Goal: Check status

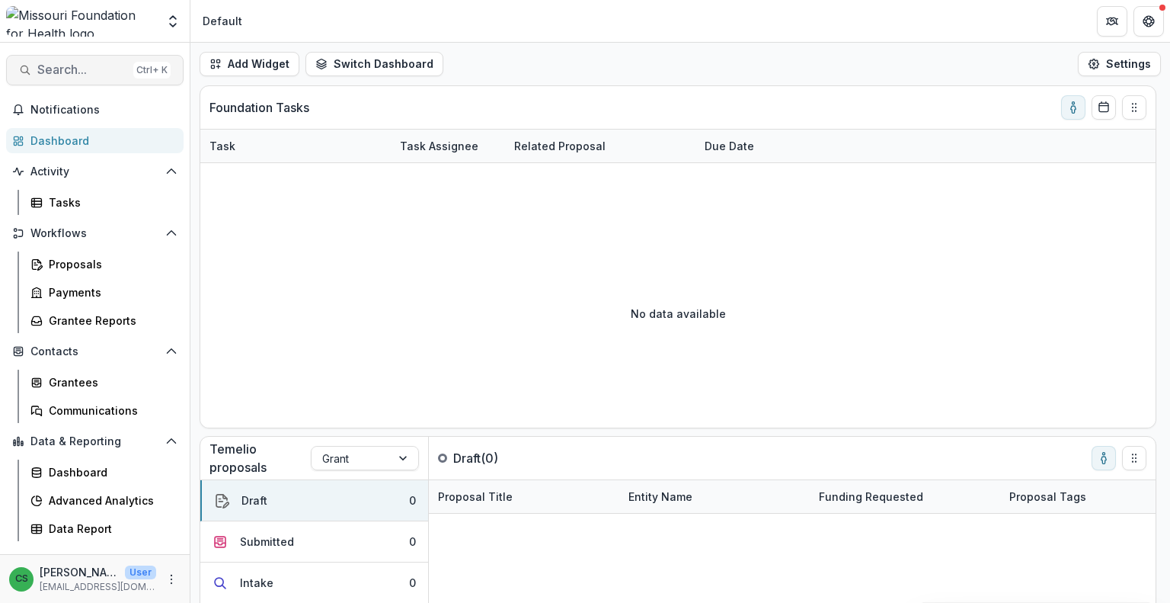
click at [111, 69] on span "Search..." at bounding box center [82, 69] width 90 height 14
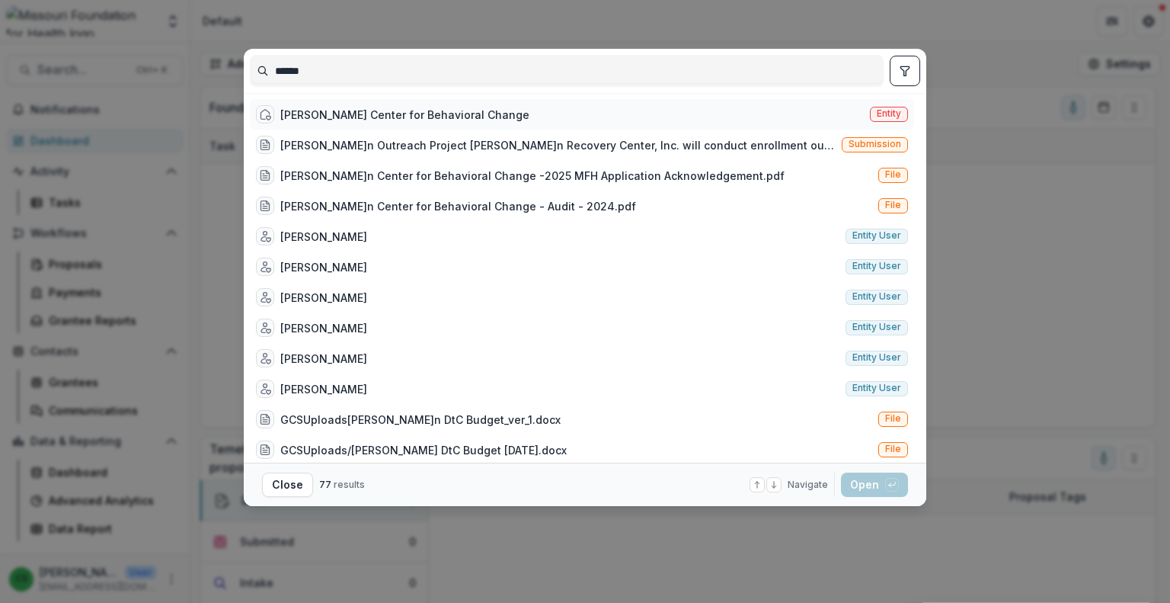
type input "******"
click at [384, 105] on div "[PERSON_NAME] Center for Behavioral Change" at bounding box center [392, 114] width 273 height 18
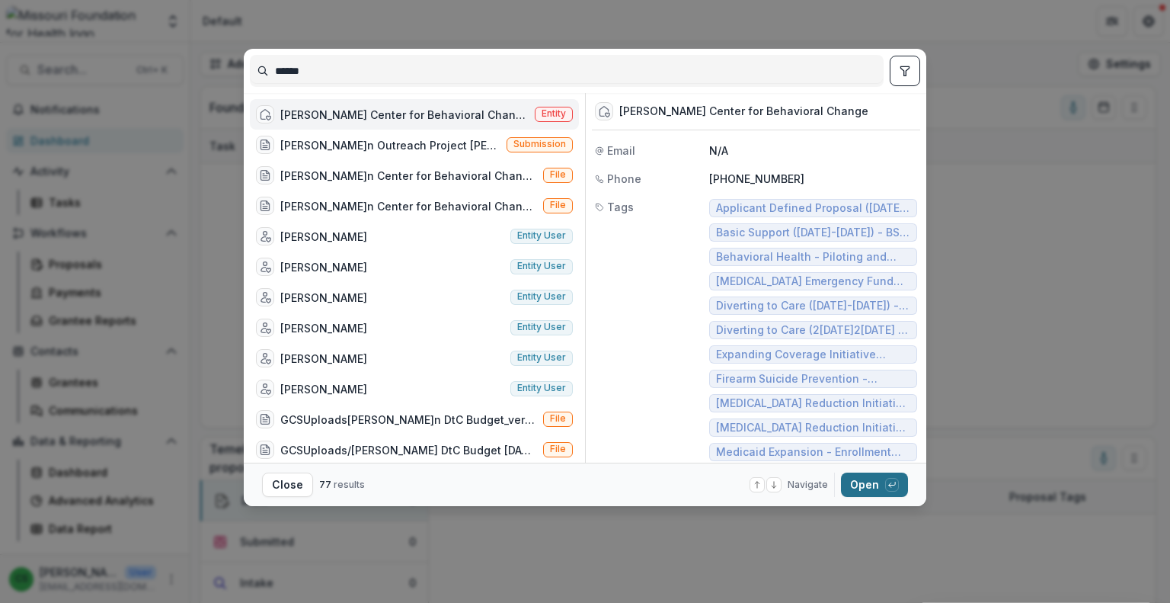
click at [896, 487] on icon "button" at bounding box center [892, 484] width 9 height 9
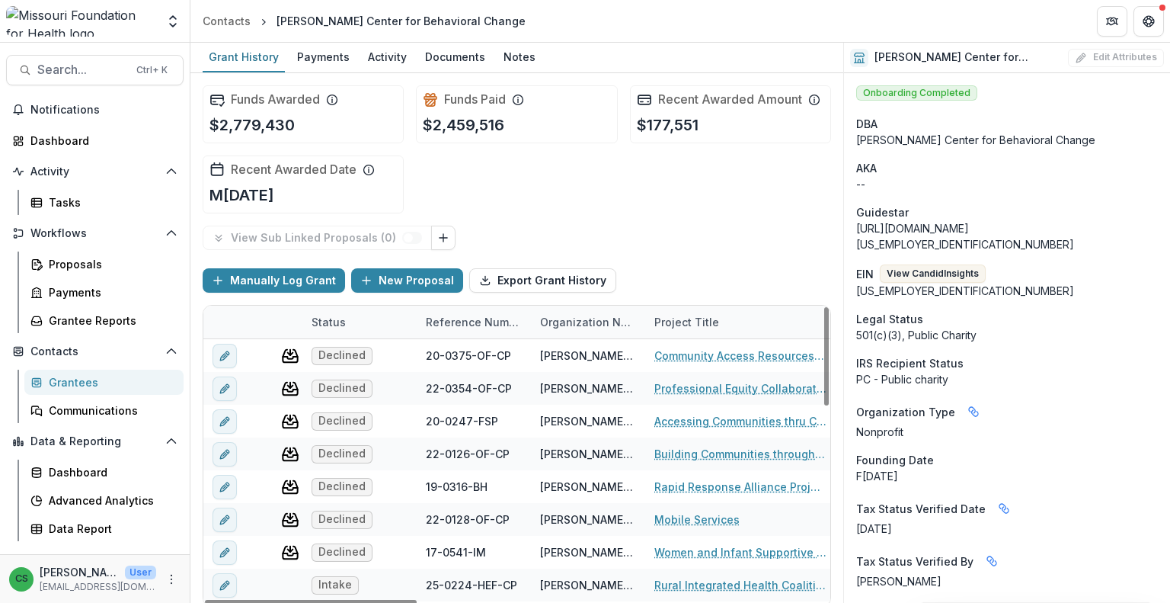
click at [335, 318] on div "Status" at bounding box center [328, 322] width 53 height 16
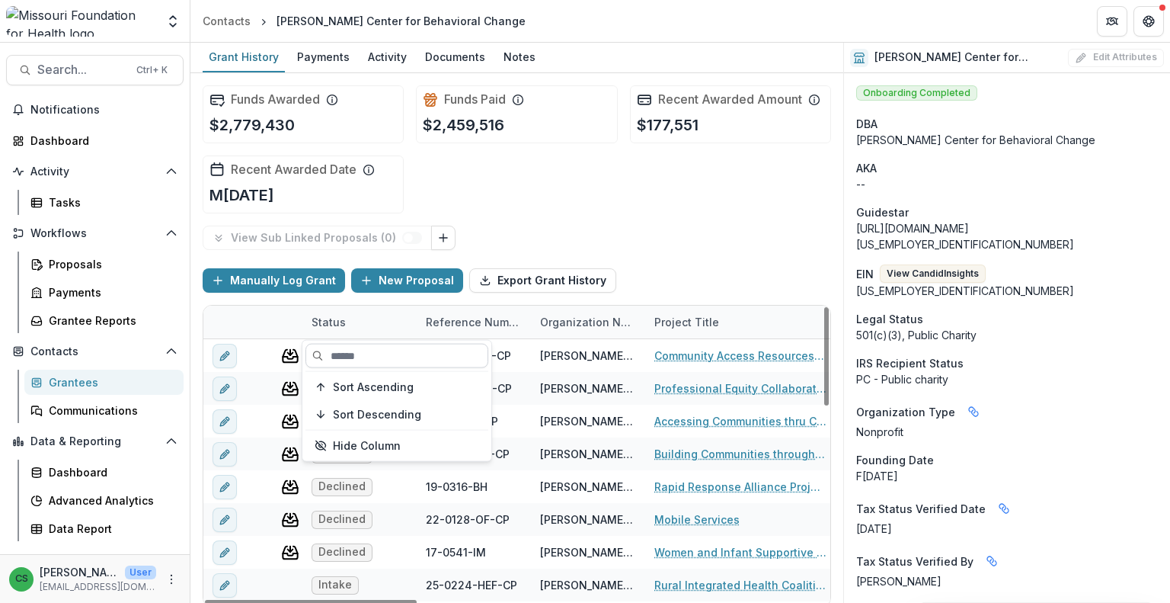
click at [360, 350] on input at bounding box center [396, 356] width 183 height 24
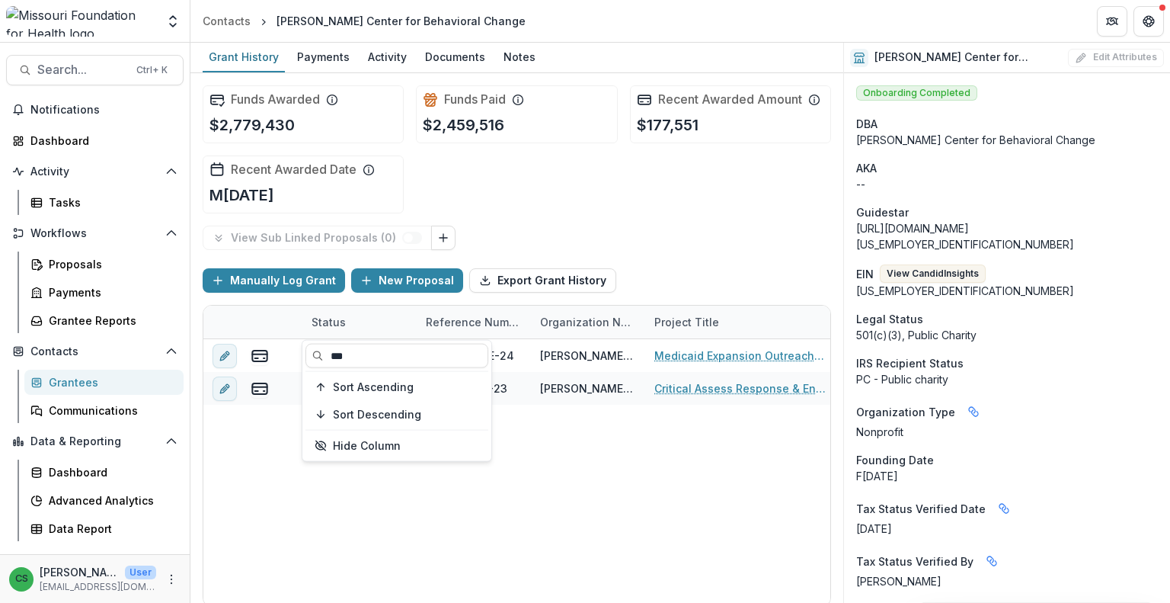
type input "***"
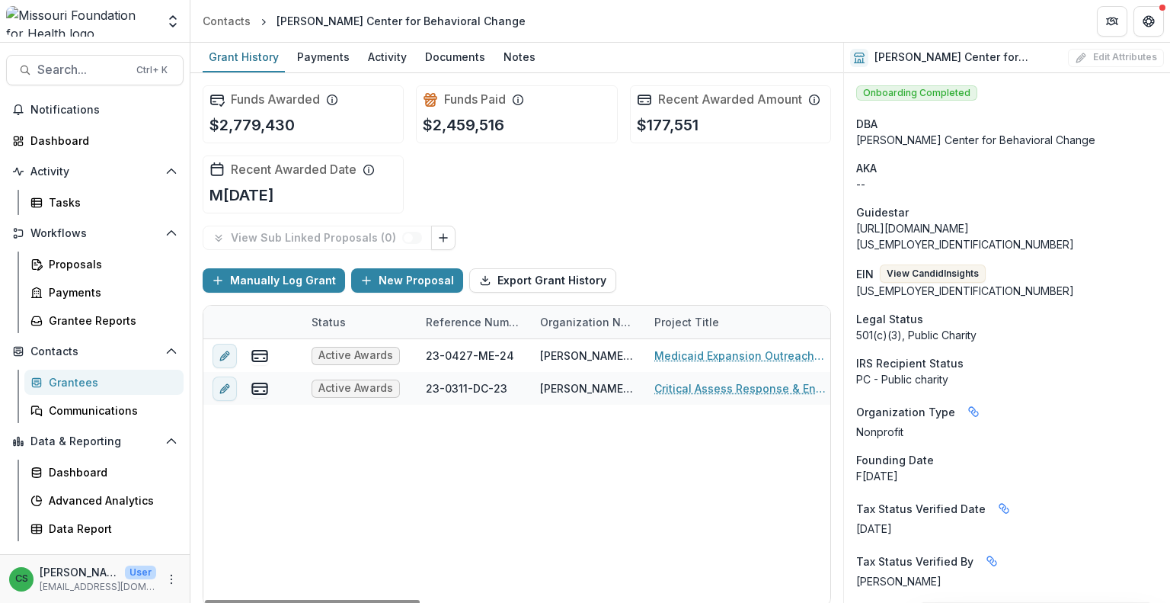
click at [589, 501] on div "Active Awards 23-0427-ME-24[PERSON_NAME]n Center for Behavioral Change Medicaid…" at bounding box center [1109, 472] width 1813 height 267
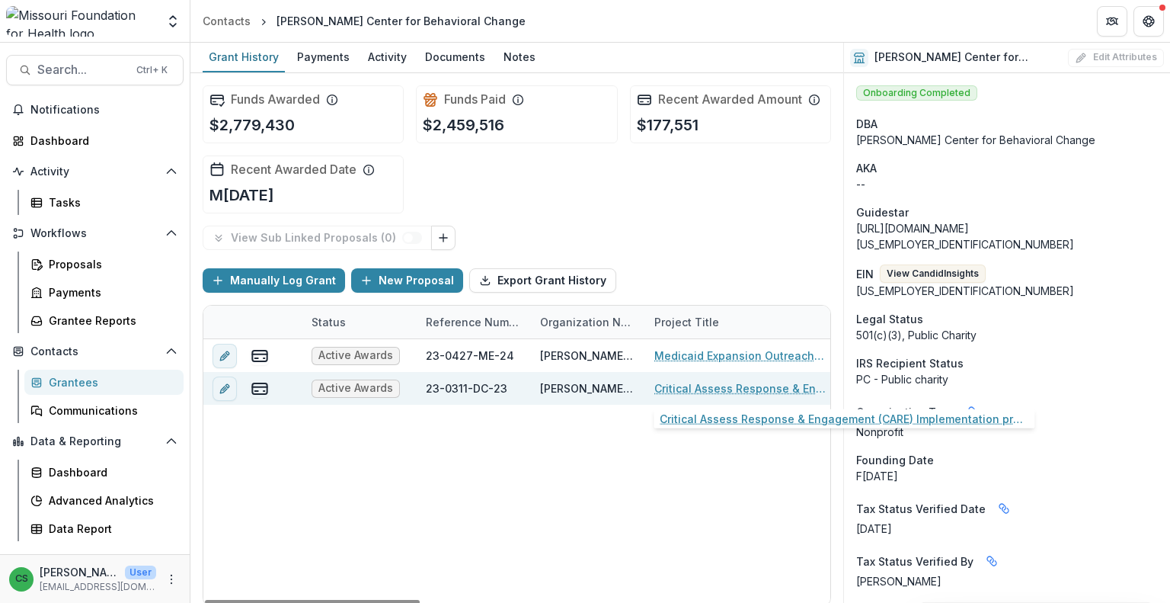
click at [683, 380] on link "Critical Assess Response & Engagement (CARE) Implementation project" at bounding box center [740, 388] width 172 height 16
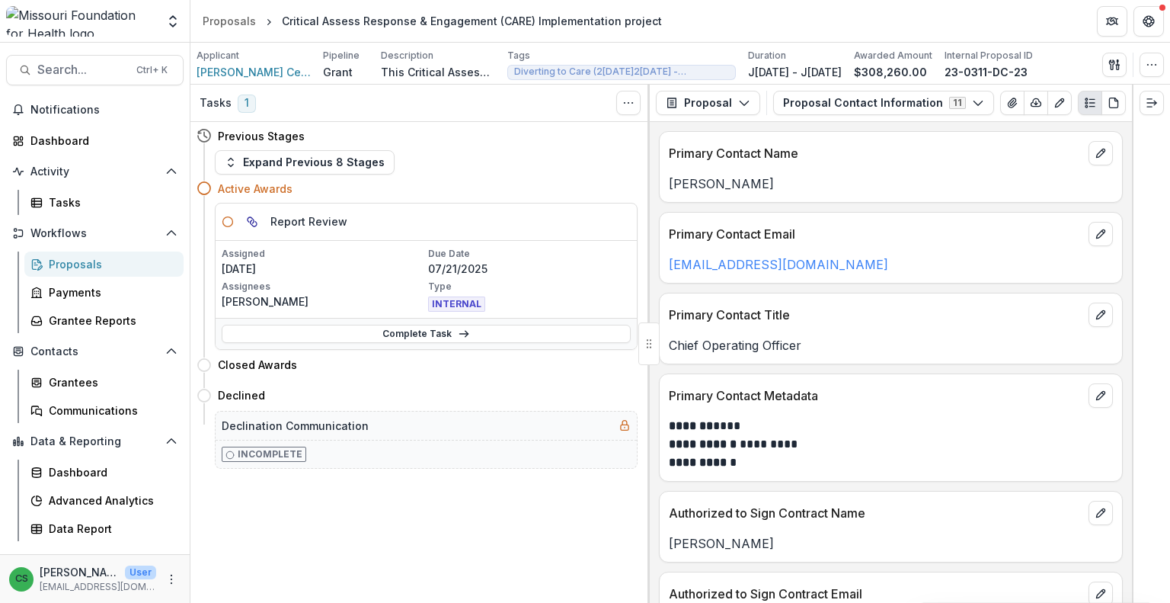
click at [80, 13] on img at bounding box center [81, 21] width 150 height 30
click at [79, 146] on div "Dashboard" at bounding box center [100, 141] width 141 height 16
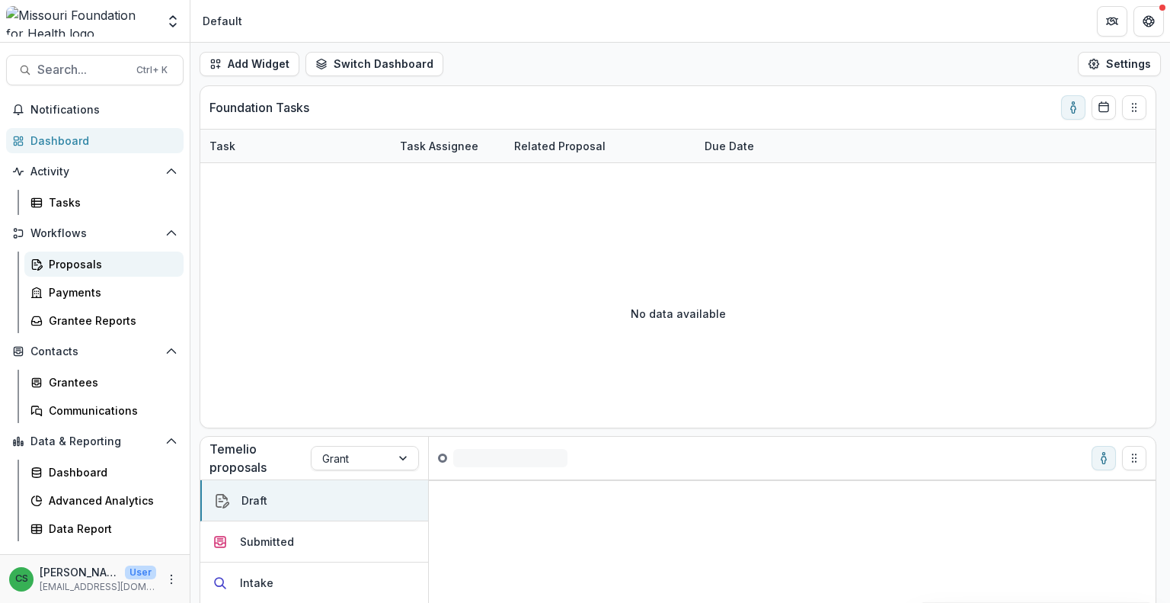
click at [83, 264] on div "Proposals" at bounding box center [110, 264] width 123 height 16
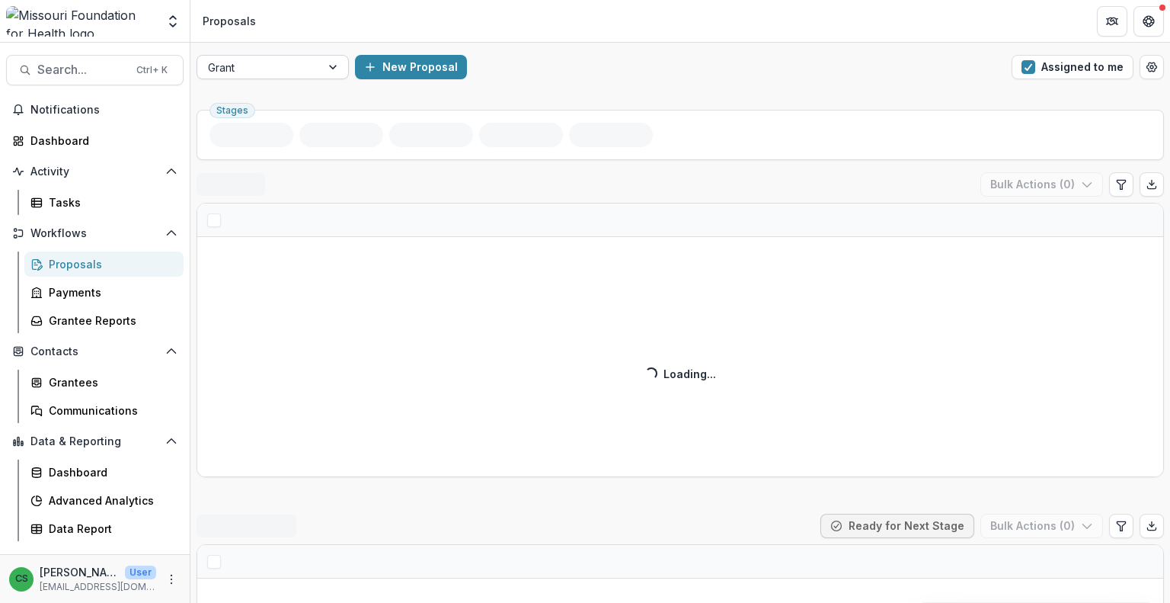
click at [302, 65] on div at bounding box center [259, 67] width 102 height 19
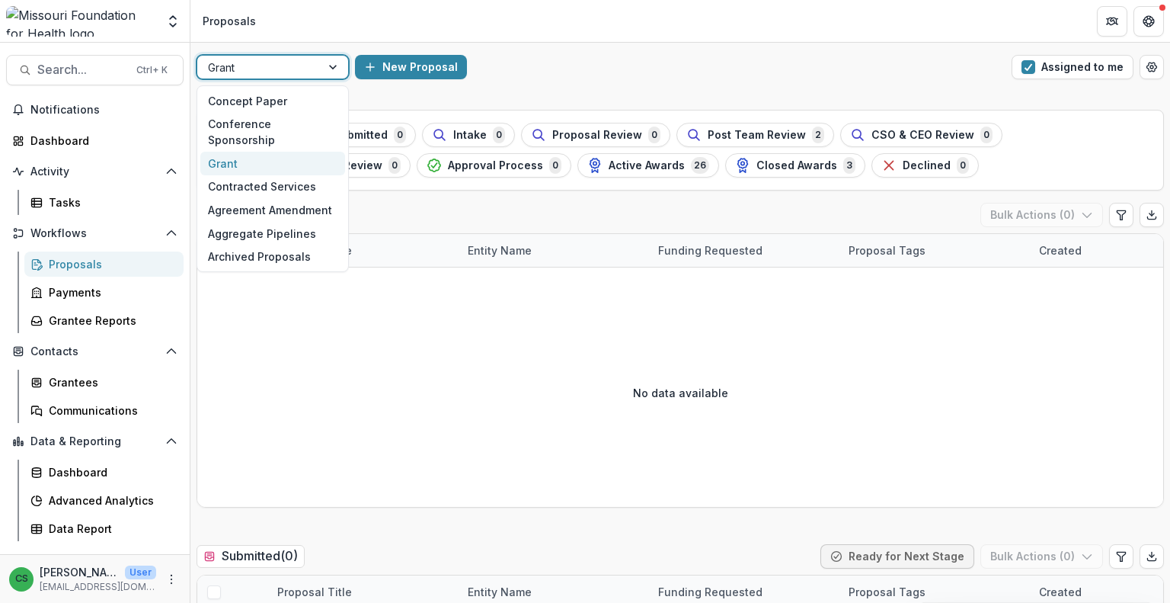
click at [248, 152] on div "Grant" at bounding box center [272, 164] width 145 height 24
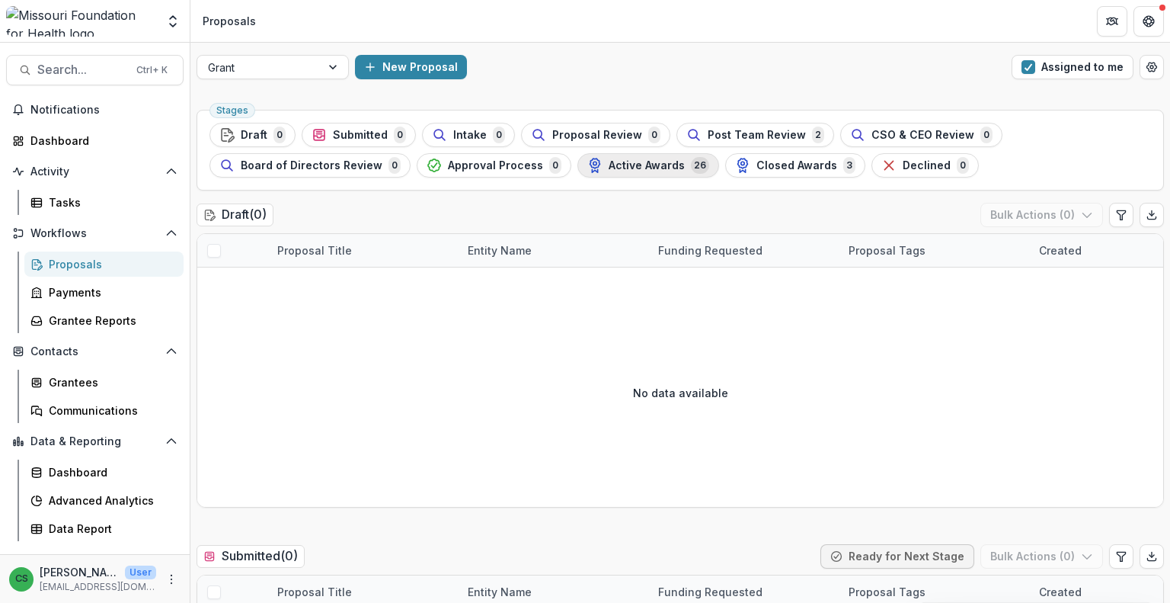
click at [649, 160] on span "Active Awards" at bounding box center [647, 165] width 76 height 13
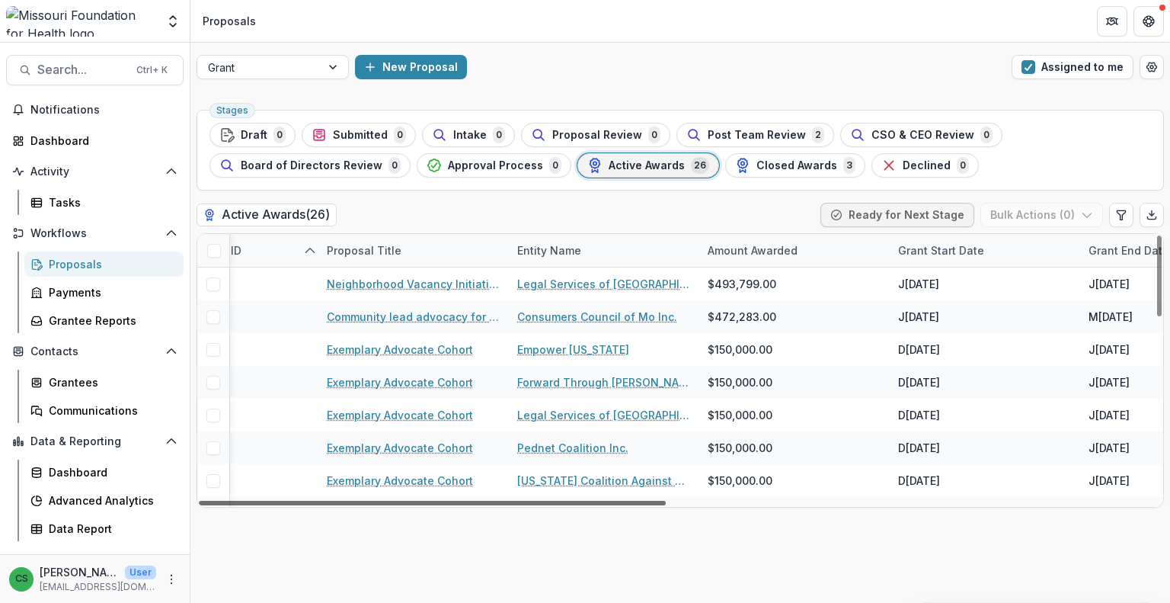
scroll to position [0, 162]
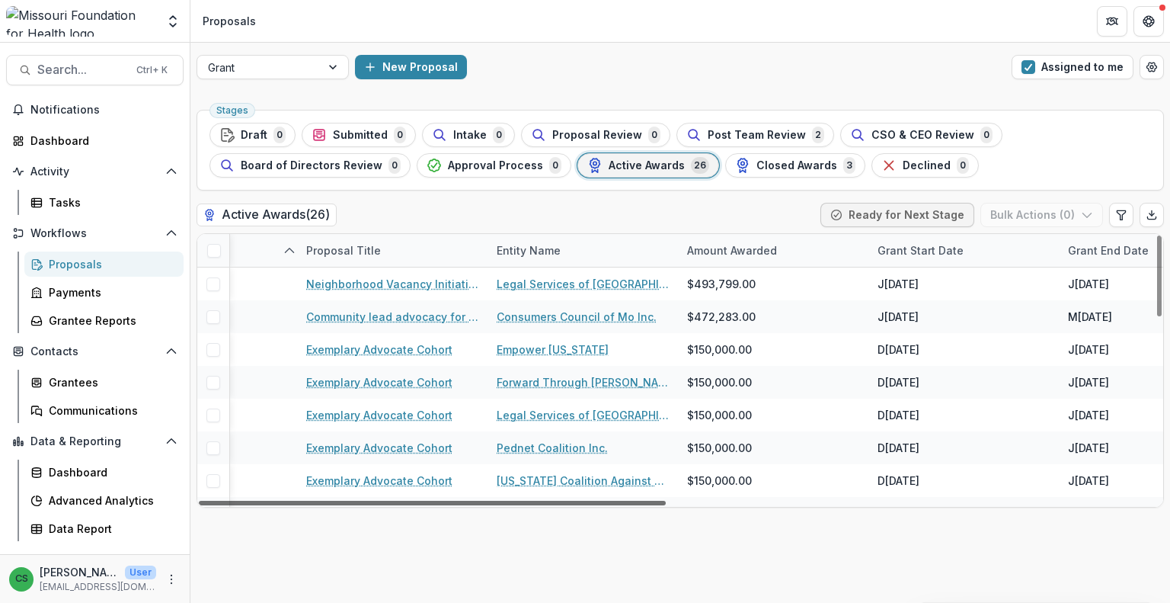
drag, startPoint x: 648, startPoint y: 502, endPoint x: 725, endPoint y: 486, distance: 79.3
click at [666, 501] on div at bounding box center [432, 503] width 467 height 5
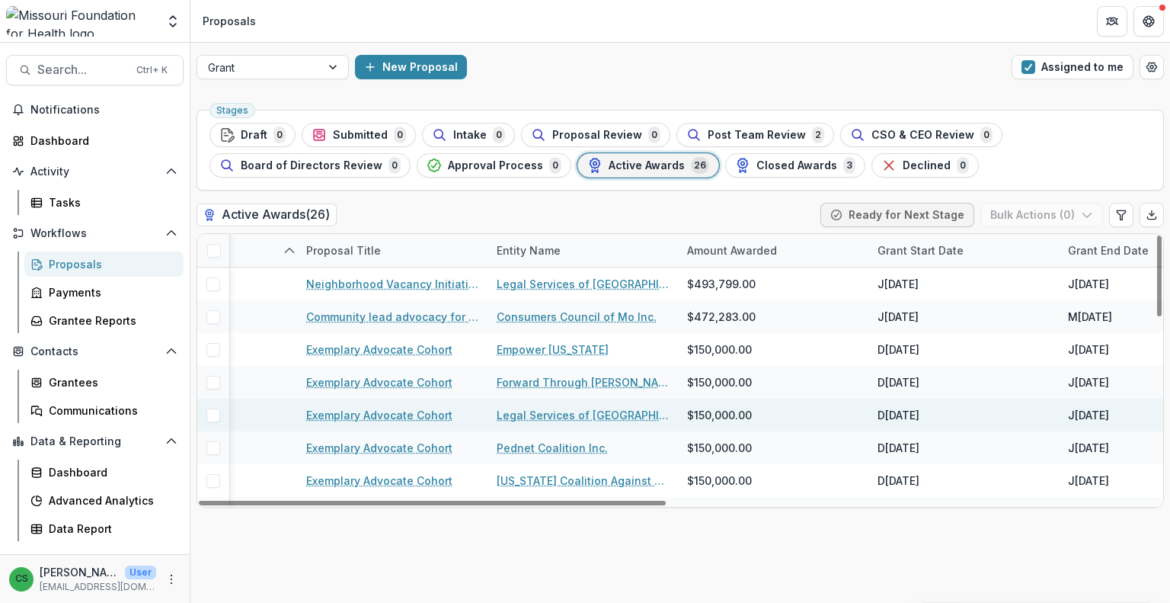
click at [773, 421] on div "$150,000.00" at bounding box center [773, 414] width 190 height 33
